Goal: Find specific page/section: Find specific page/section

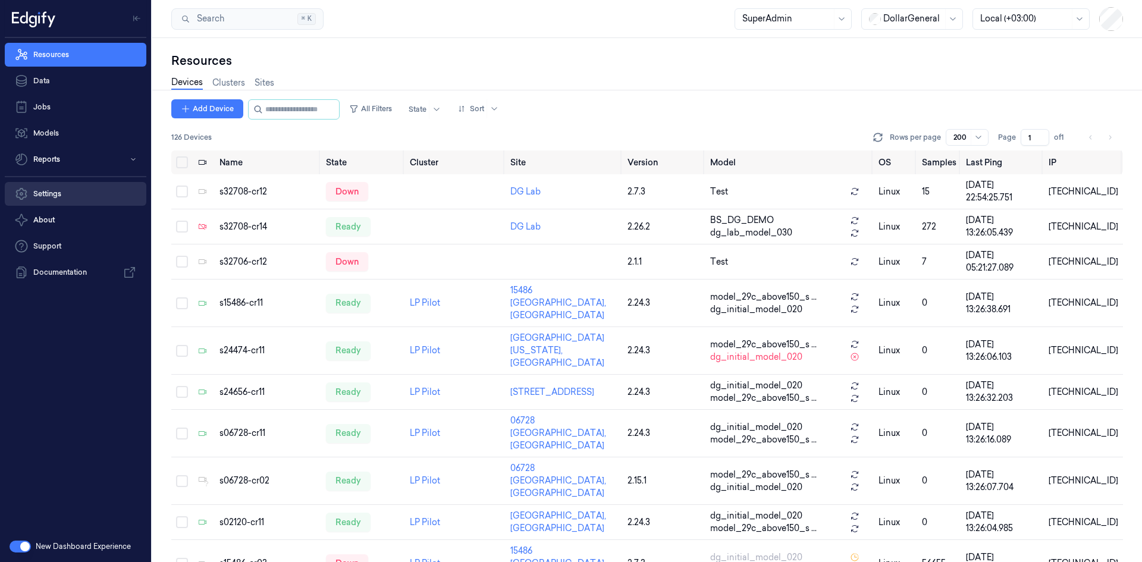
click at [62, 189] on link "Settings" at bounding box center [76, 194] width 142 height 24
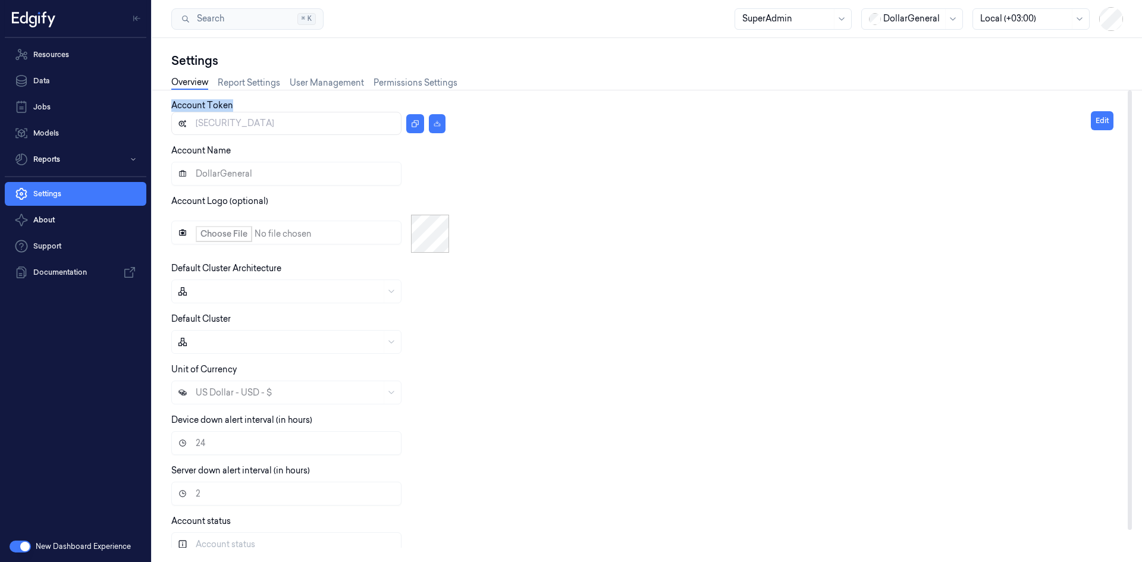
drag, startPoint x: 243, startPoint y: 108, endPoint x: 167, endPoint y: 103, distance: 76.9
click at [167, 103] on div "Settings Overview Report Settings User Management Permissions Settings Account …" at bounding box center [647, 300] width 990 height 524
copy label "Account Token"
click at [589, 13] on div "Search Search... ⌘ K SuperAdmin DollarGeneral Local (+03:00)" at bounding box center [647, 19] width 990 height 38
click at [77, 48] on link "Resources" at bounding box center [76, 55] width 142 height 24
